Goal: Find specific page/section: Find specific page/section

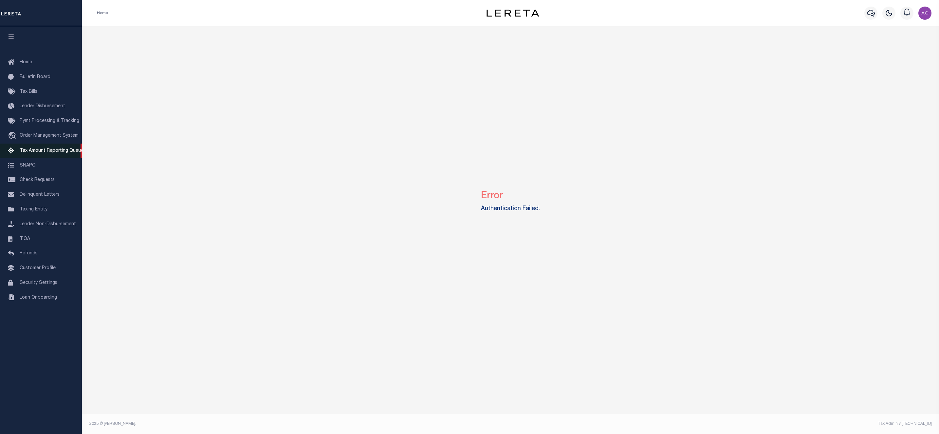
click at [41, 153] on span "Tax Amount Reporting Queue" at bounding box center [52, 150] width 64 height 5
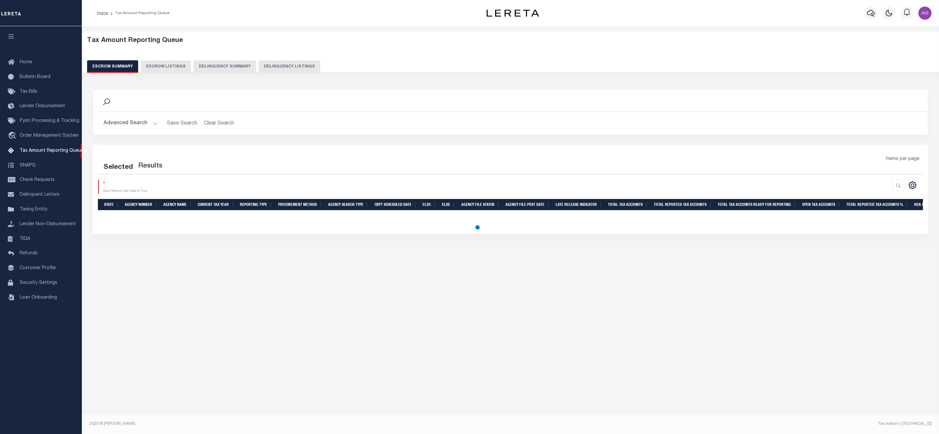
select select "100"
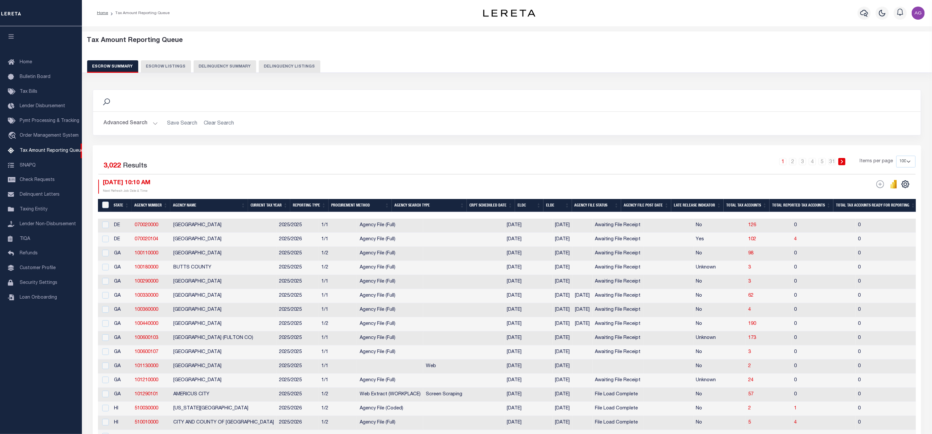
click at [209, 67] on button "Delinquency Summary" at bounding box center [225, 66] width 63 height 12
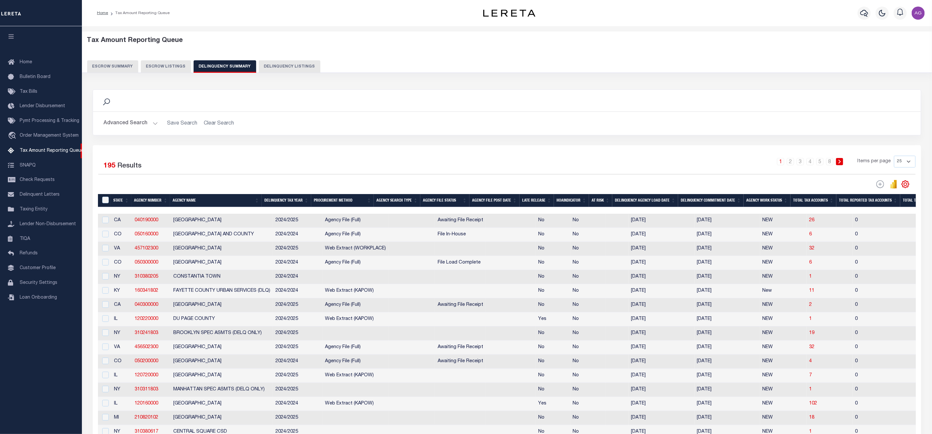
click at [271, 63] on button "Delinquency Listings" at bounding box center [290, 66] width 62 height 12
select select "100"
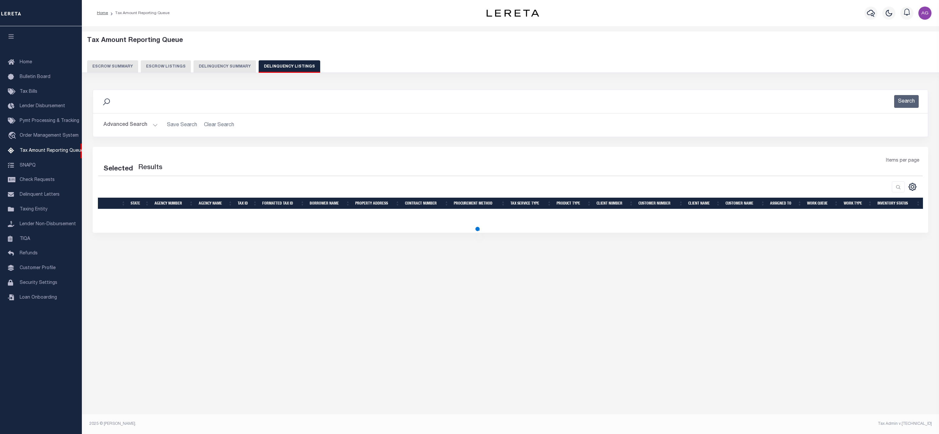
click at [130, 124] on button "Advanced Search" at bounding box center [130, 125] width 54 height 13
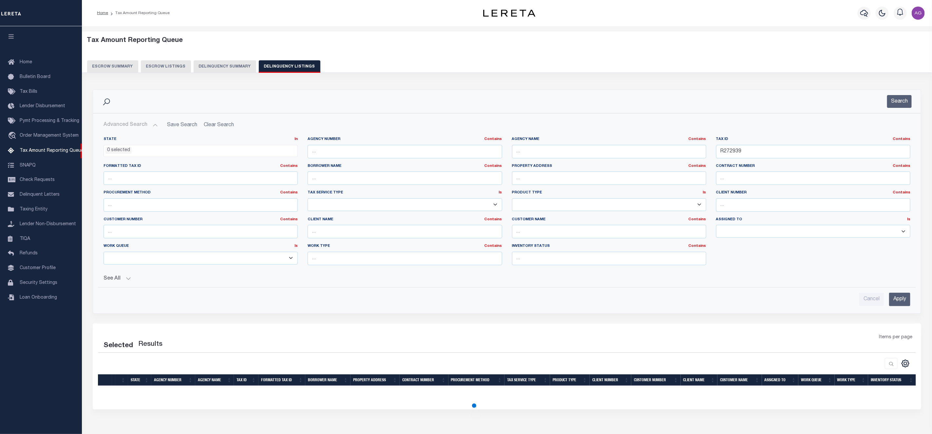
select select "100"
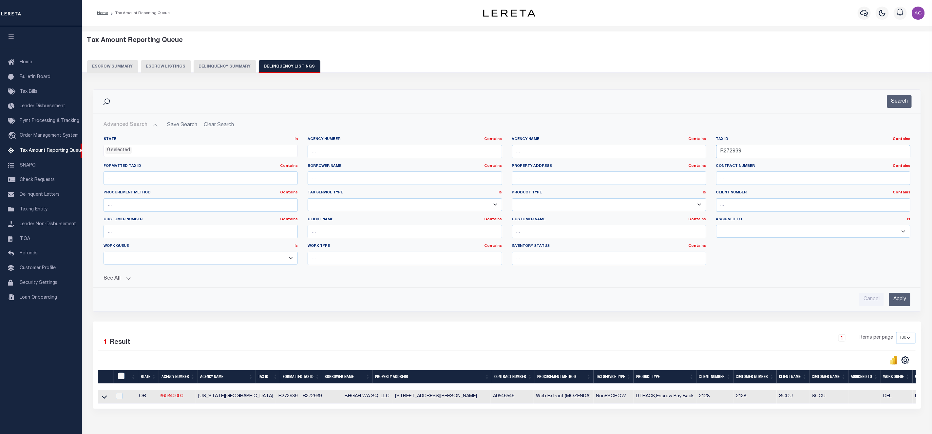
click at [762, 154] on input "R272939" at bounding box center [813, 151] width 194 height 13
click at [105, 400] on icon at bounding box center [105, 396] width 6 height 7
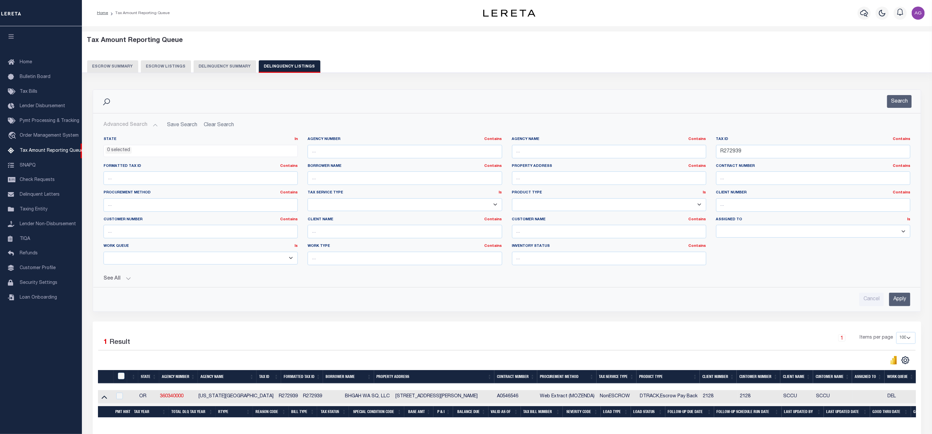
scroll to position [49, 0]
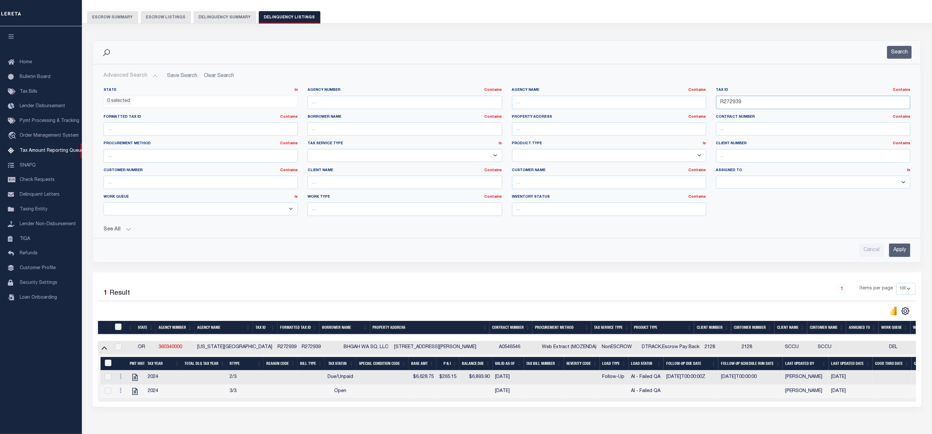
drag, startPoint x: 750, startPoint y: 104, endPoint x: 703, endPoint y: 100, distance: 47.0
click at [703, 100] on div "State In In AK AL AR AZ CA CO CT DC DE FL GA GU HI IA ID IL IN KS [GEOGRAPHIC_D…" at bounding box center [507, 154] width 816 height 134
paste input "206-24-002-00"
type input "206-24-002-00"
click at [896, 253] on input "Apply" at bounding box center [899, 249] width 21 height 13
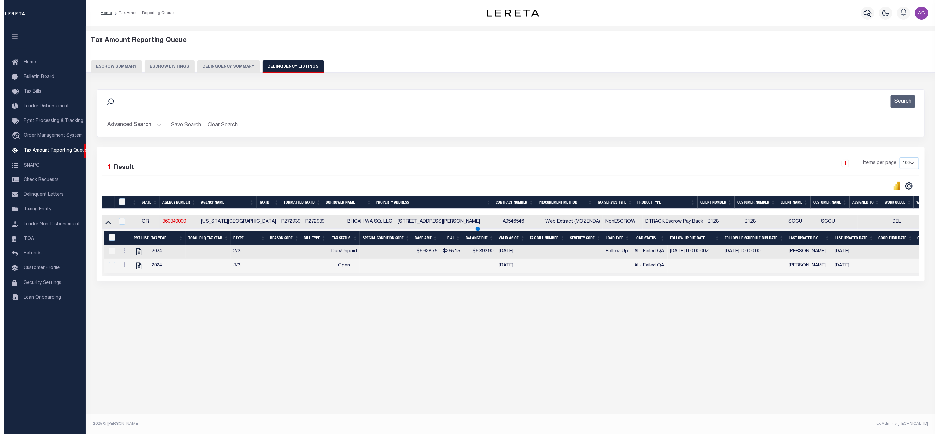
scroll to position [0, 0]
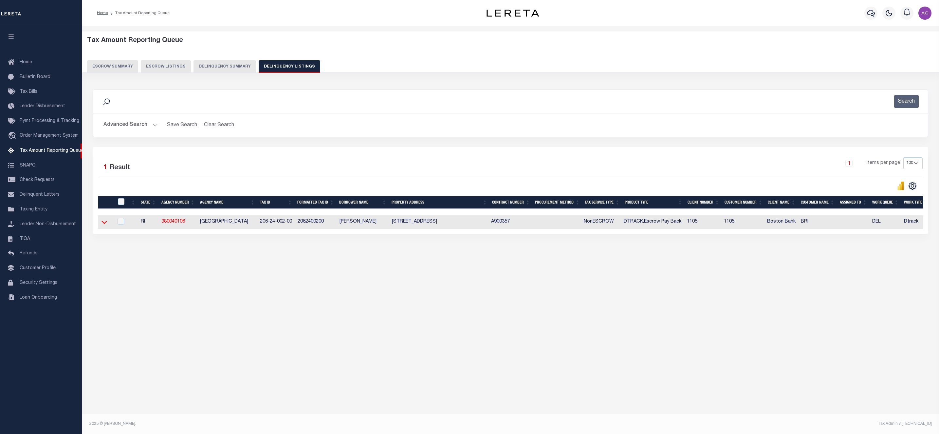
click at [106, 225] on icon at bounding box center [105, 221] width 6 height 7
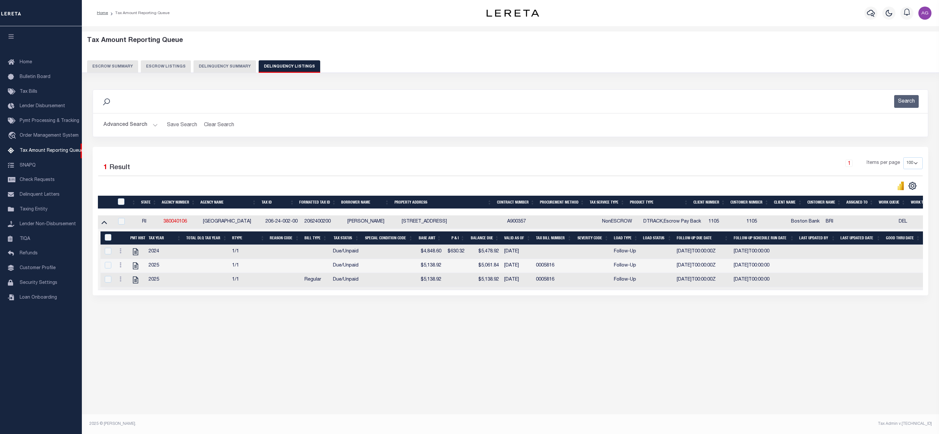
scroll to position [0, 80]
